Goal: Check status: Check status

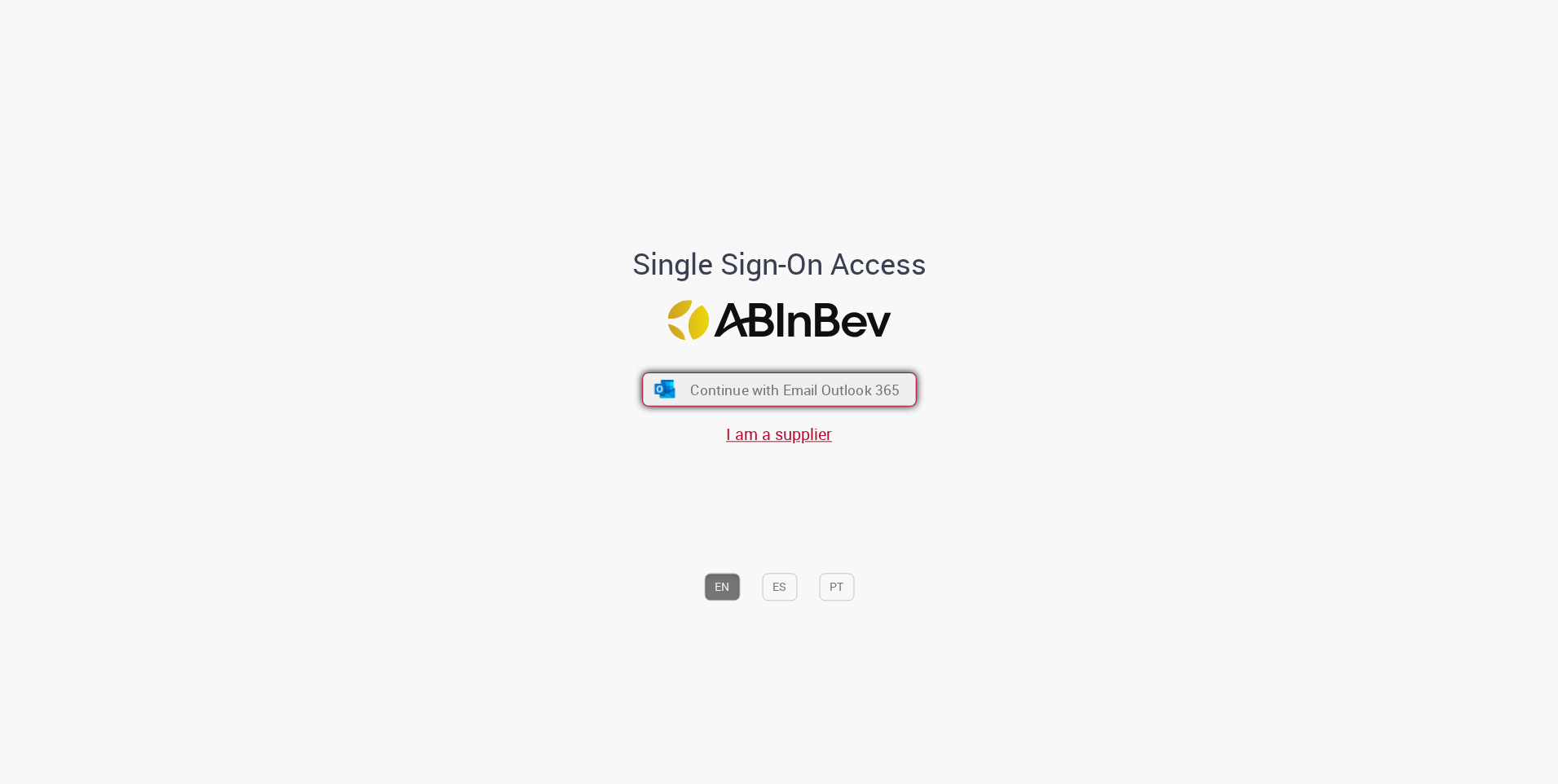
click at [759, 392] on span "Continue with Email Outlook 365" at bounding box center [794, 389] width 209 height 19
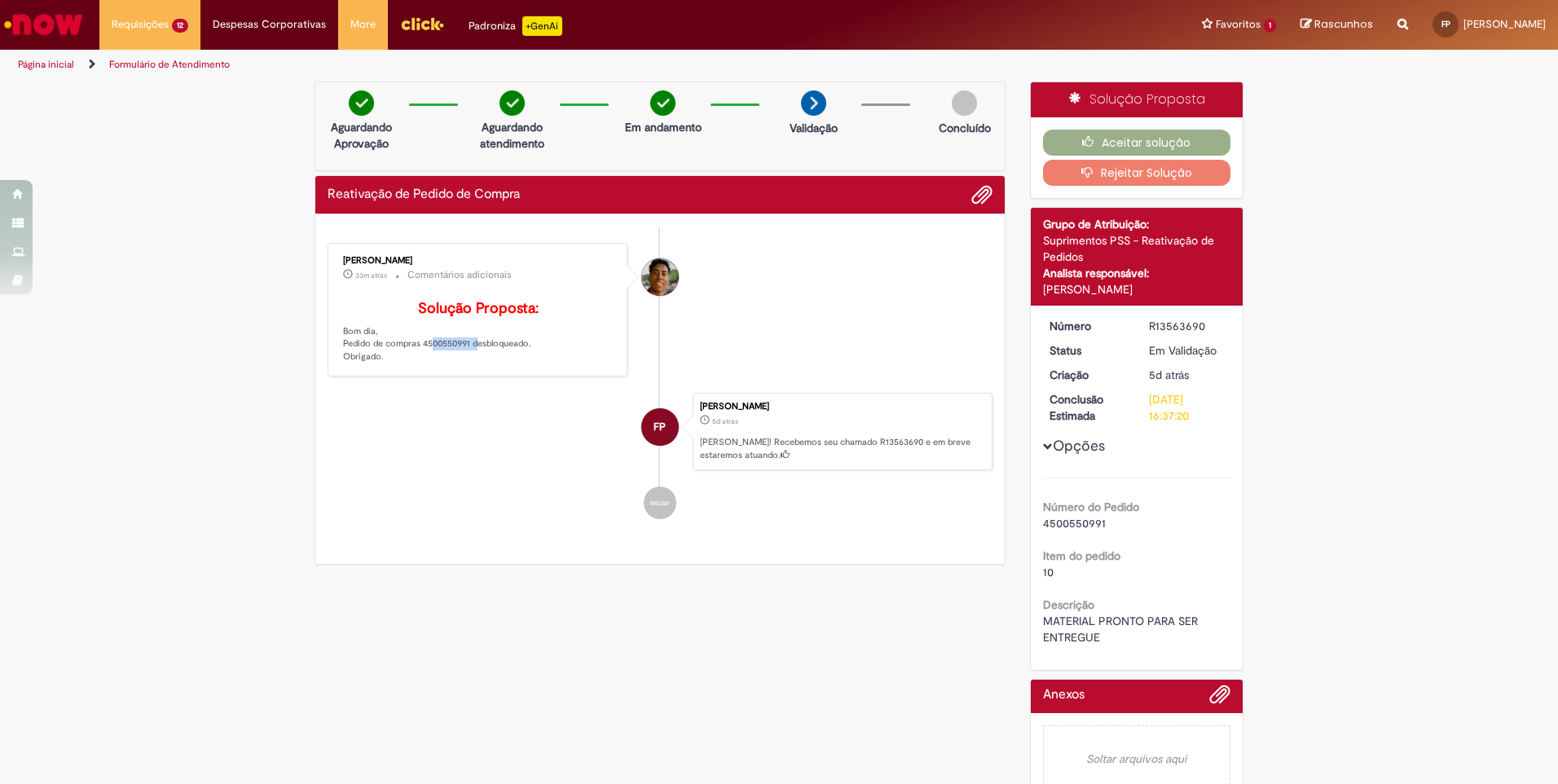
drag, startPoint x: 465, startPoint y: 371, endPoint x: 419, endPoint y: 367, distance: 46.2
click at [419, 364] on p "Solução Proposta: Bom dia, Pedido de compras 4500550991 desbloqueado. Obrigado." at bounding box center [479, 332] width 271 height 63
copy p "4500550991"
